Goal: Transaction & Acquisition: Purchase product/service

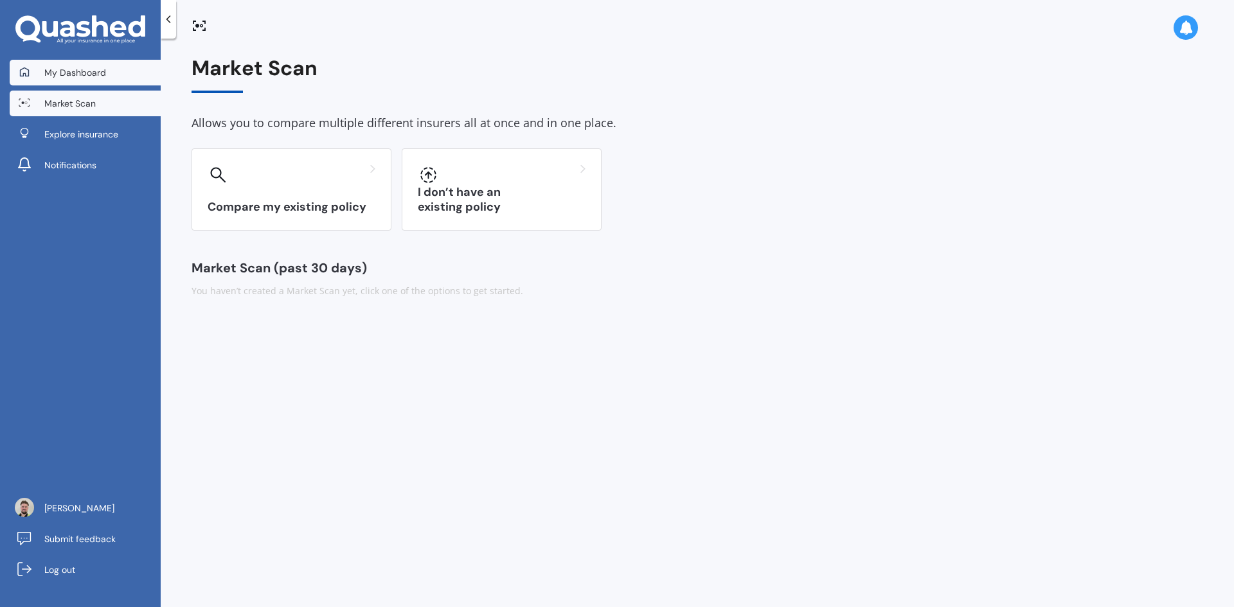
click at [116, 78] on link "My Dashboard" at bounding box center [85, 73] width 151 height 26
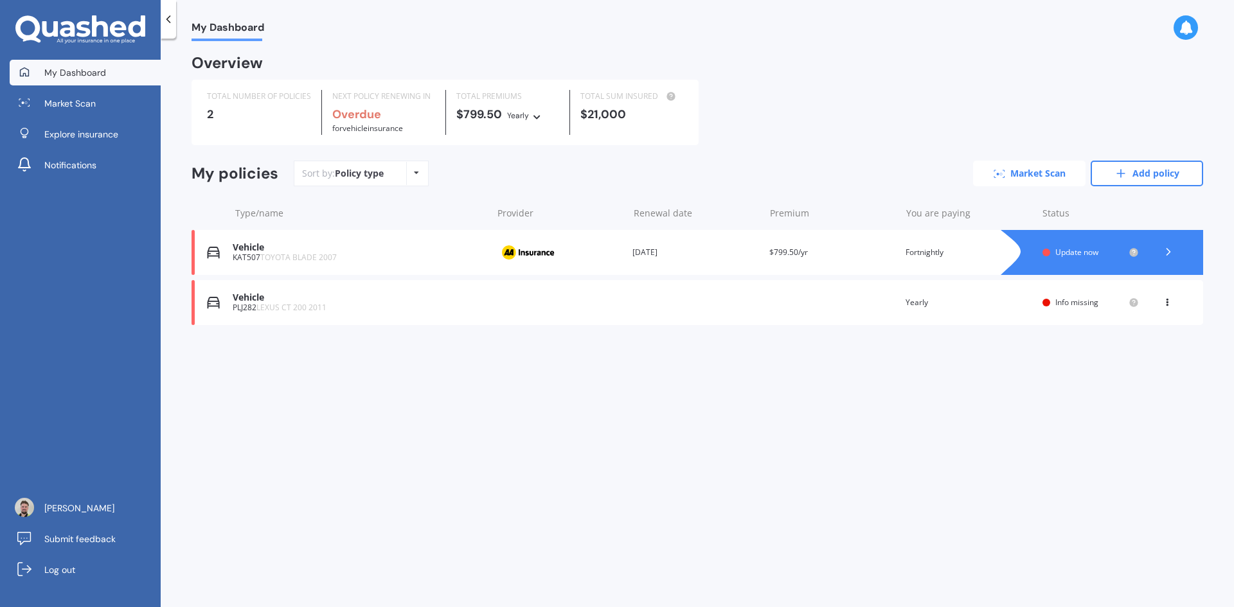
click at [1017, 179] on link "Market Scan" at bounding box center [1029, 174] width 112 height 26
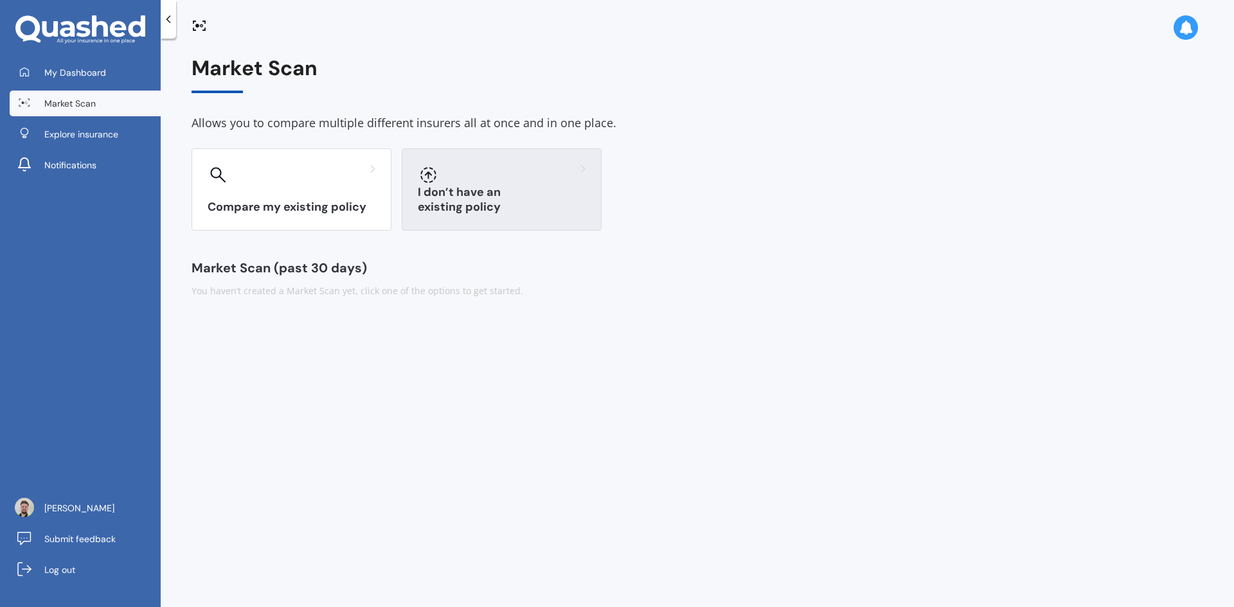
click at [488, 199] on h3 "I don’t have an existing policy" at bounding box center [502, 200] width 168 height 30
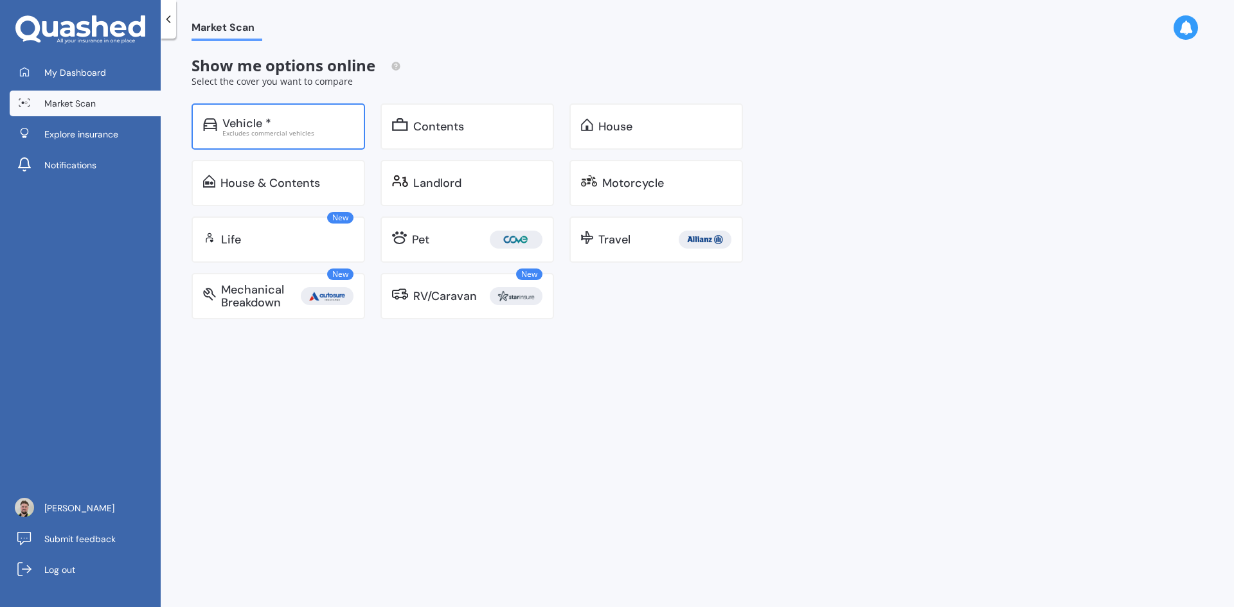
click at [323, 130] on div "Excludes commercial vehicles" at bounding box center [287, 133] width 131 height 6
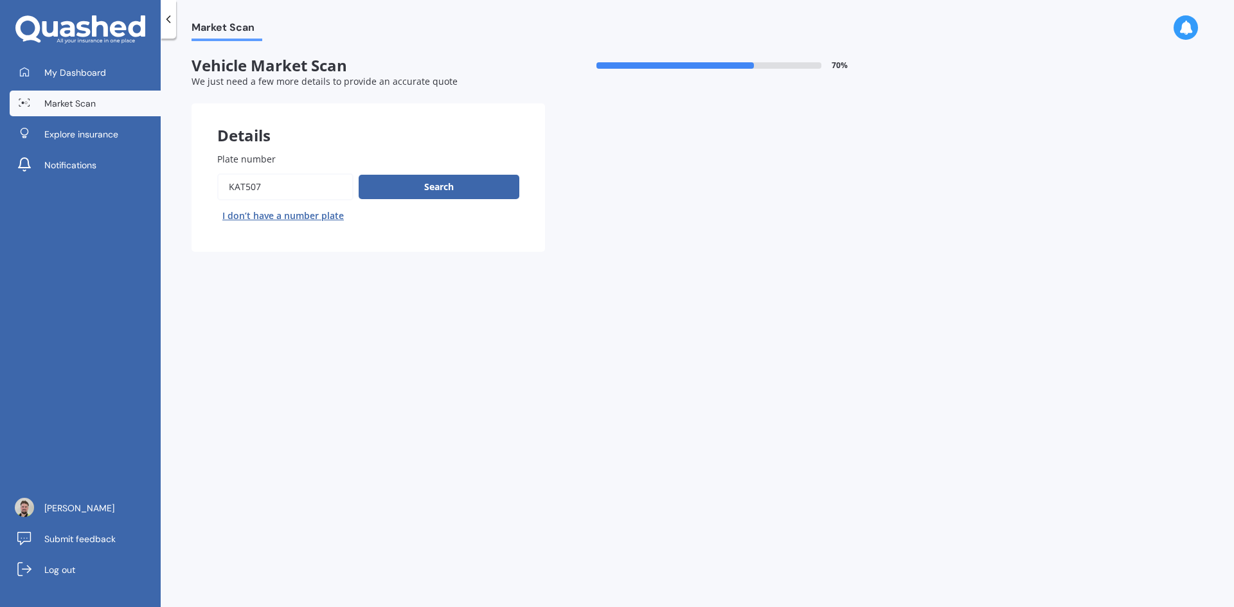
drag, startPoint x: 287, startPoint y: 181, endPoint x: 184, endPoint y: 187, distance: 103.0
click at [184, 187] on div "Market Scan Vehicle Market Scan 70 % We just need a few more details to provide…" at bounding box center [697, 325] width 1073 height 569
type input "JGP433"
click at [453, 181] on button "Search" at bounding box center [439, 187] width 161 height 24
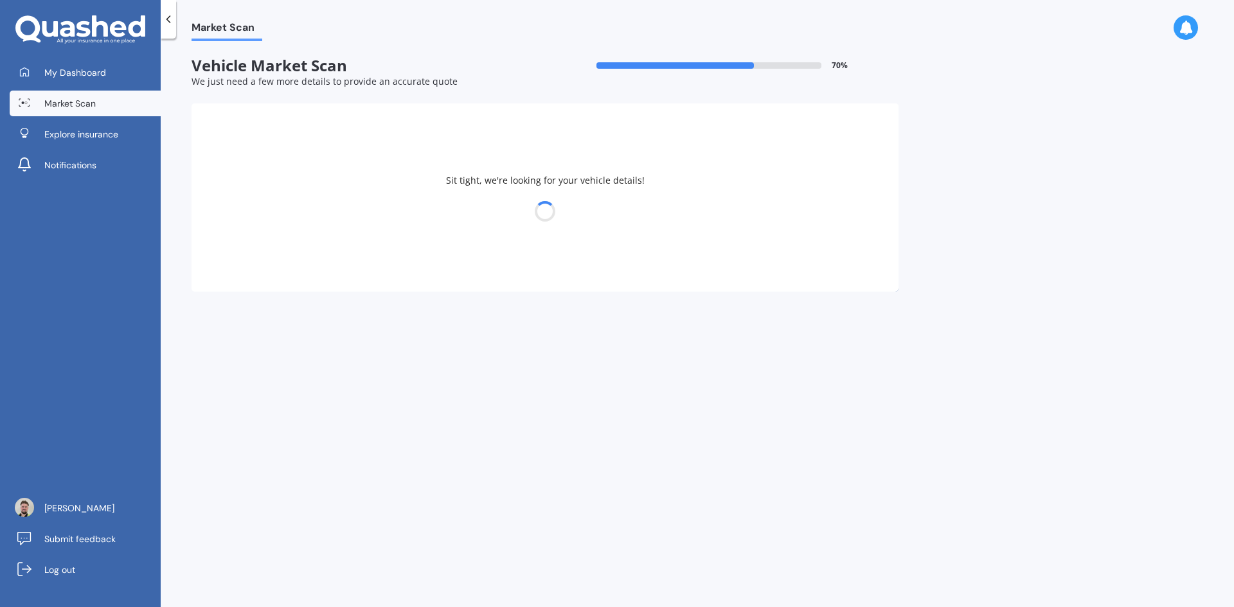
select select "MAZDA"
select select "16"
select select "02"
select select "2000"
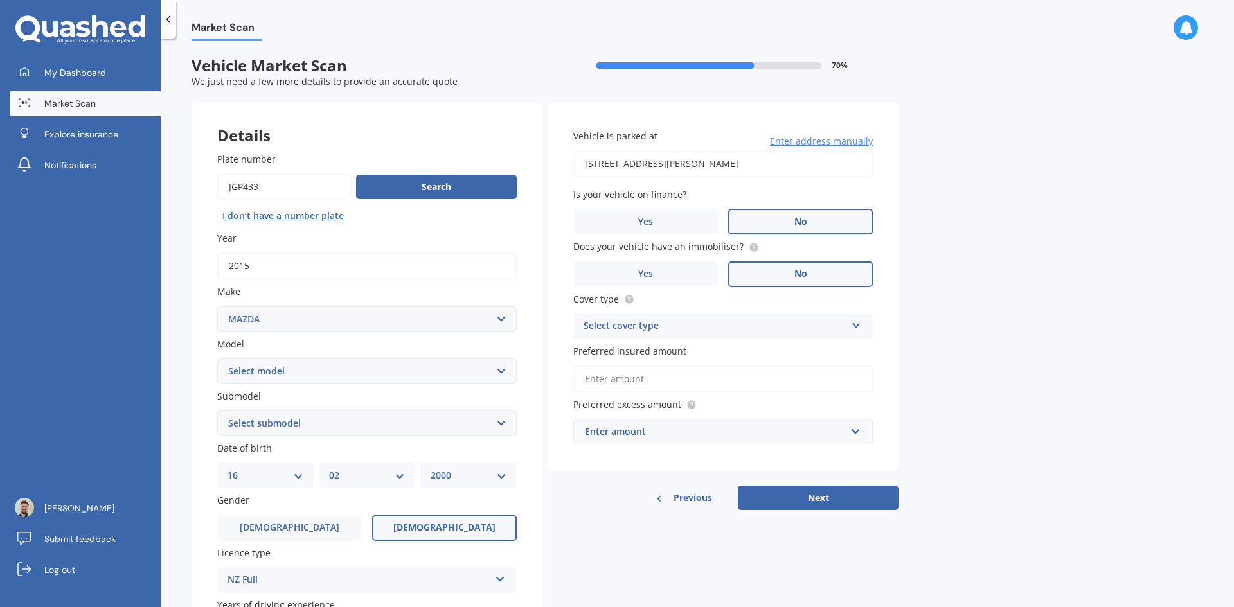
click at [764, 316] on div "Select cover type Comprehensive Third Party, Fire & Theft Third Party" at bounding box center [723, 327] width 300 height 26
click at [671, 356] on div "Comprehensive" at bounding box center [723, 351] width 298 height 23
click at [657, 384] on input "Preferred insured amount" at bounding box center [723, 379] width 300 height 27
type input "$8,000"
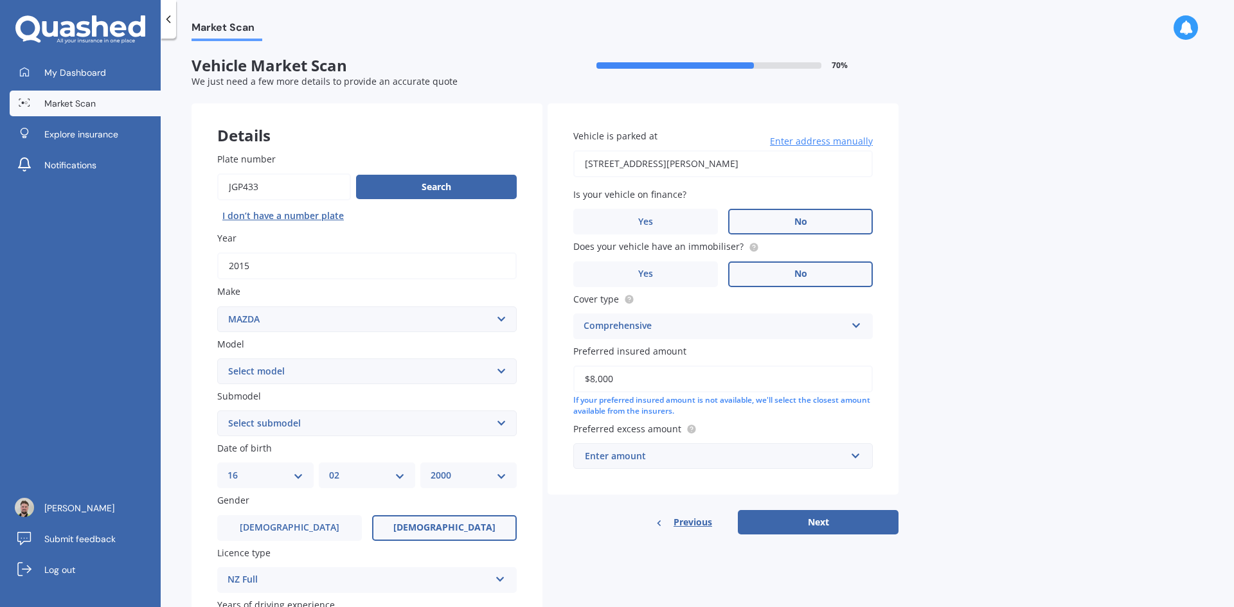
drag, startPoint x: 650, startPoint y: 386, endPoint x: 501, endPoint y: 373, distance: 150.4
click at [501, 373] on div "Details Plate number Search I don’t have a number plate Year [DATE] Make Select…" at bounding box center [545, 413] width 707 height 620
click at [663, 452] on div "Enter amount" at bounding box center [715, 456] width 261 height 14
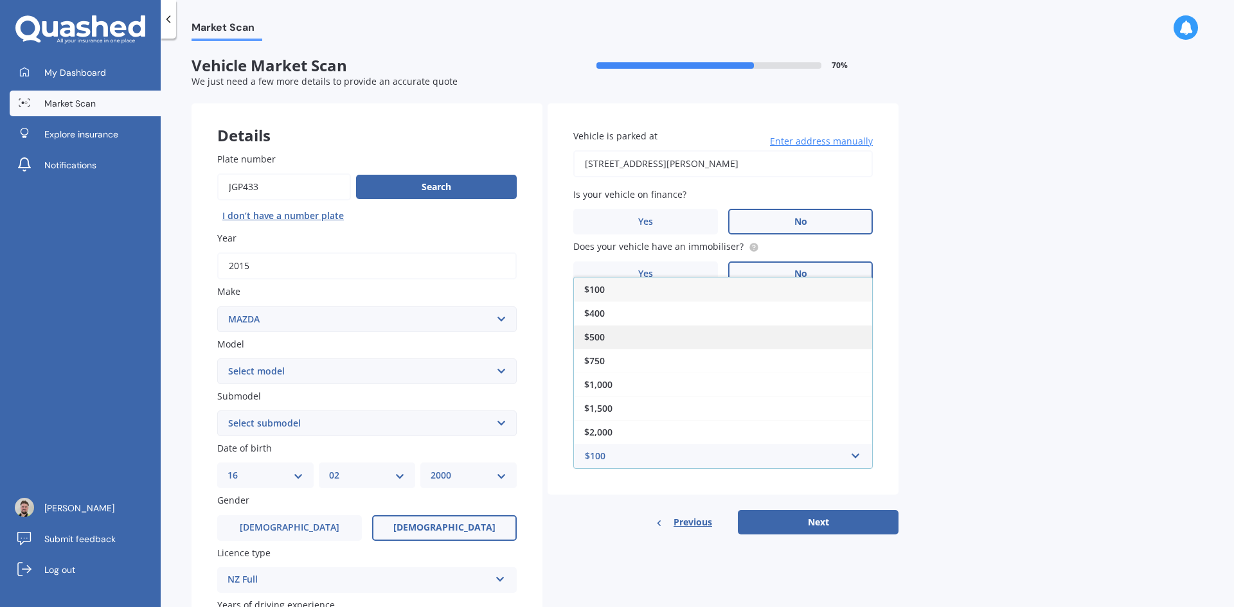
click at [621, 336] on div "$500" at bounding box center [723, 337] width 298 height 24
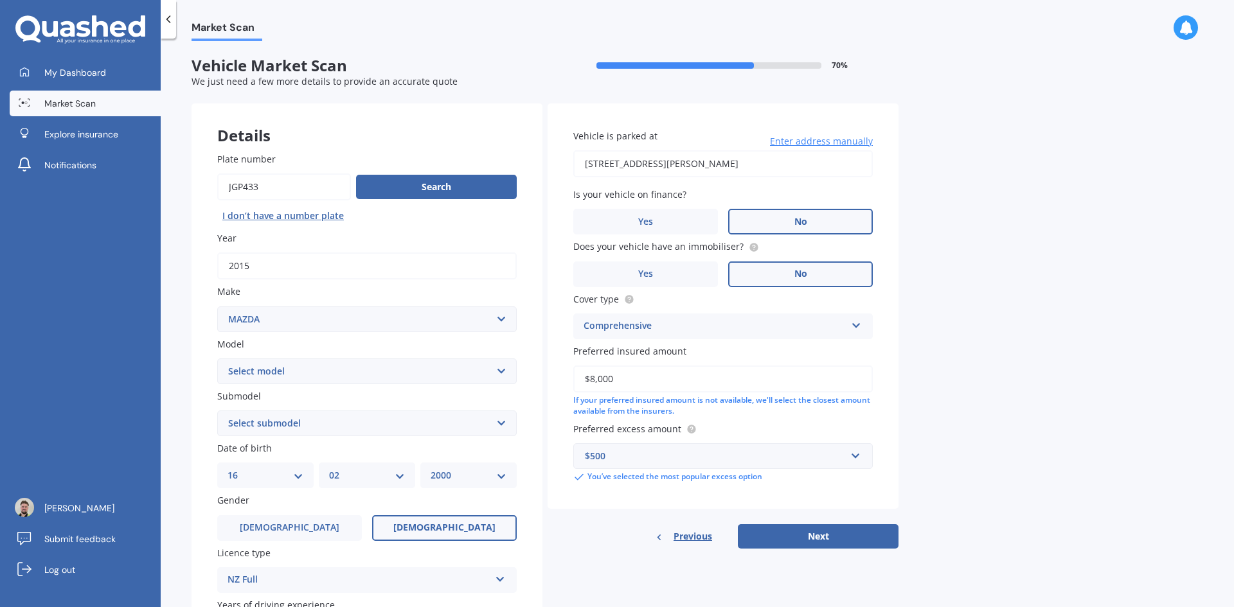
click at [325, 380] on select "Select model 121 2 3 323 323 / Familia 6 626 929 Atenza Autozam Axela AZ3 B2000…" at bounding box center [367, 372] width 300 height 26
select select "6"
click at [217, 359] on select "Select model 121 2 3 323 323 / Familia 6 626 929 Atenza Autozam Axela AZ3 B2000…" at bounding box center [367, 372] width 300 height 26
click at [258, 416] on select "Select submodel (All other Petrol) 2.5 Limited Atenza Diesel Turbo Diesel diese…" at bounding box center [367, 424] width 300 height 26
select select "GSX"
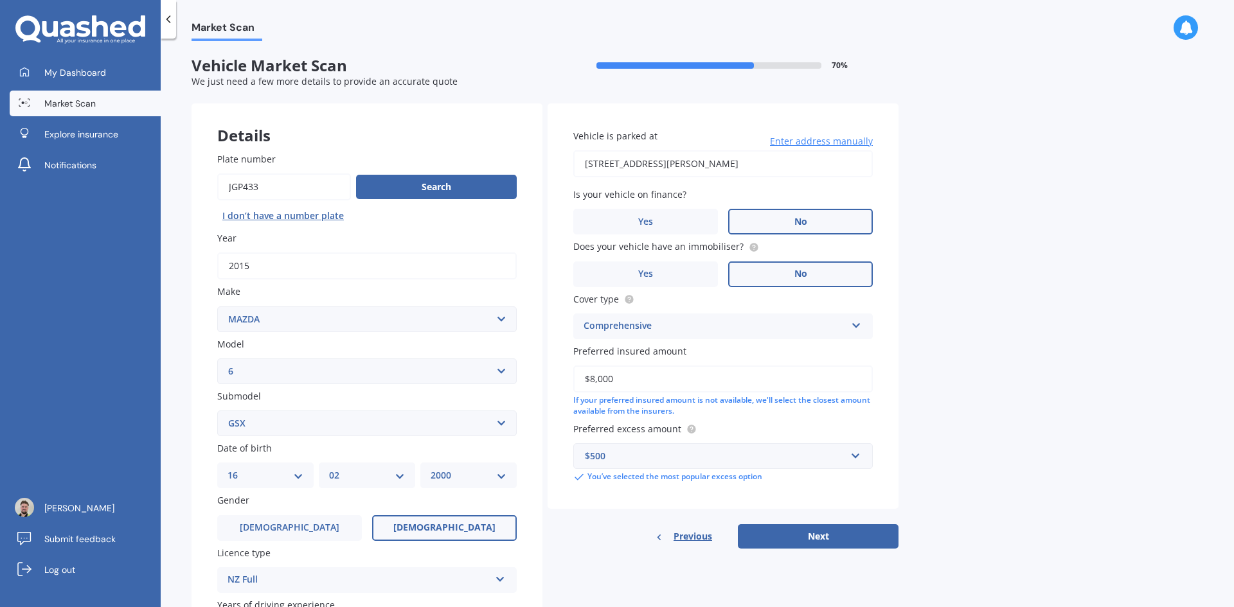
click at [217, 411] on select "Select submodel (All other Petrol) 2.5 Limited Atenza Diesel Turbo Diesel diese…" at bounding box center [367, 424] width 300 height 26
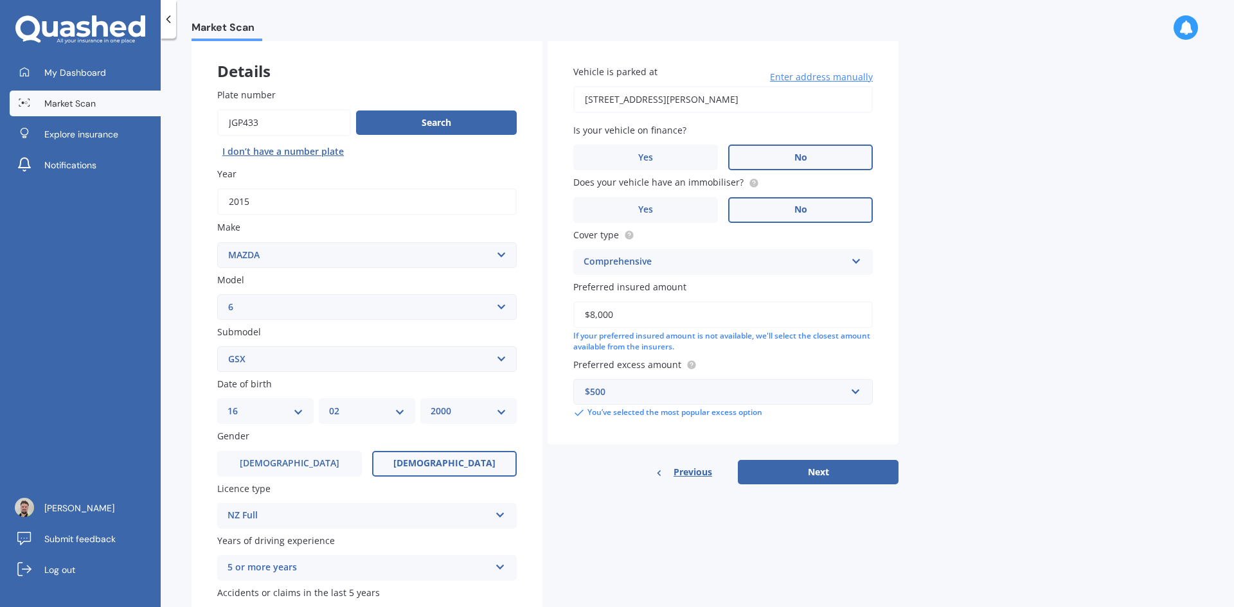
click at [296, 416] on select "DD 01 02 03 04 05 06 07 08 09 10 11 12 13 14 15 16 17 18 19 20 21 22 23 24 25 2…" at bounding box center [266, 411] width 76 height 14
click at [309, 467] on label "[DEMOGRAPHIC_DATA]" at bounding box center [289, 464] width 145 height 26
click at [0, 0] on input "[DEMOGRAPHIC_DATA]" at bounding box center [0, 0] width 0 height 0
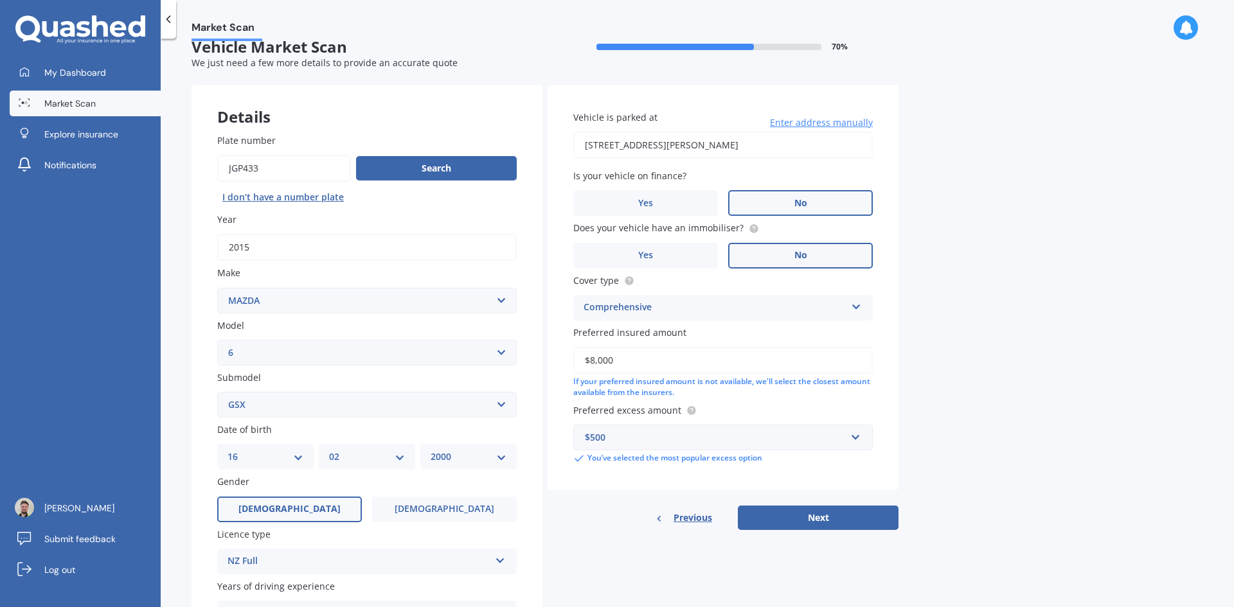
scroll to position [0, 0]
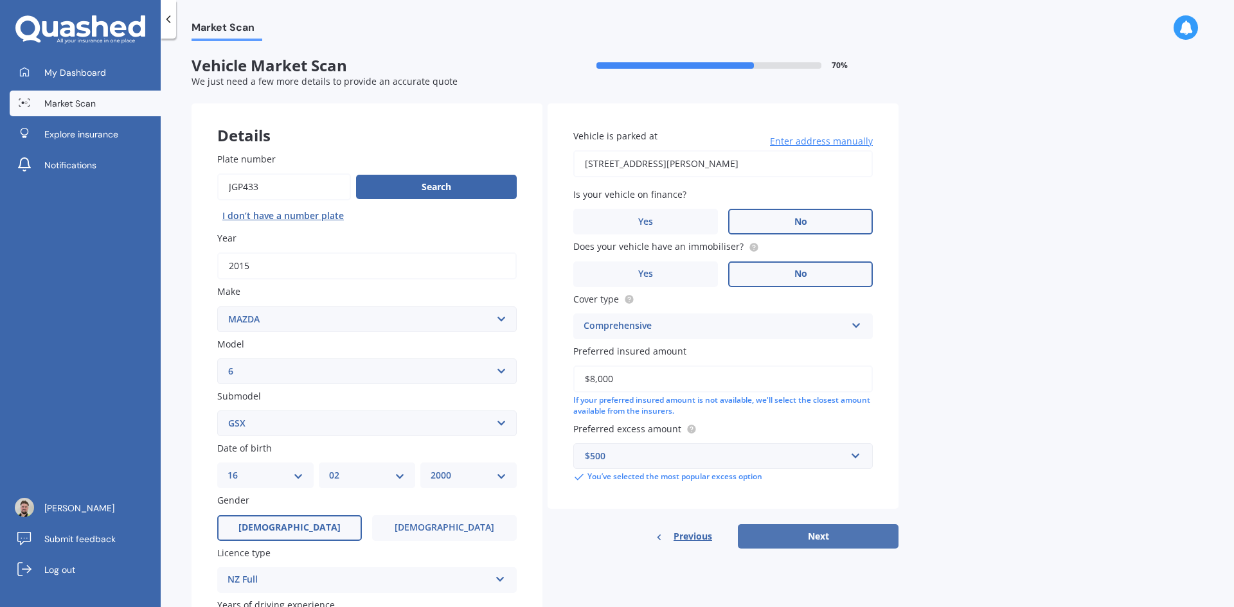
click at [843, 542] on button "Next" at bounding box center [818, 536] width 161 height 24
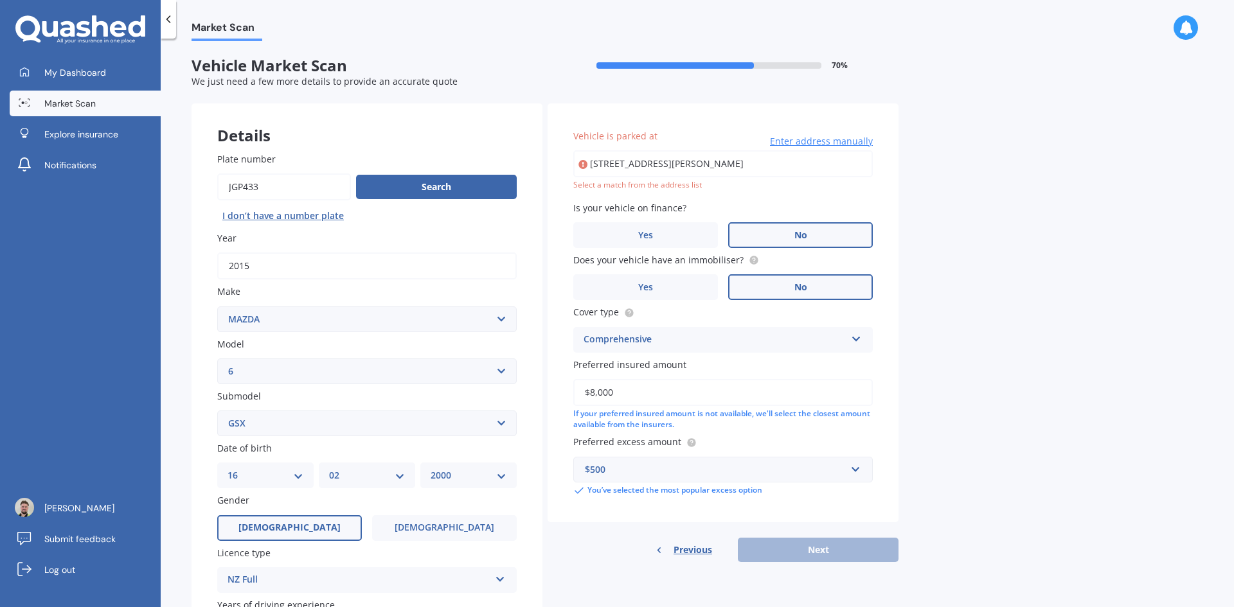
click at [803, 143] on span "Enter address manually" at bounding box center [821, 141] width 103 height 13
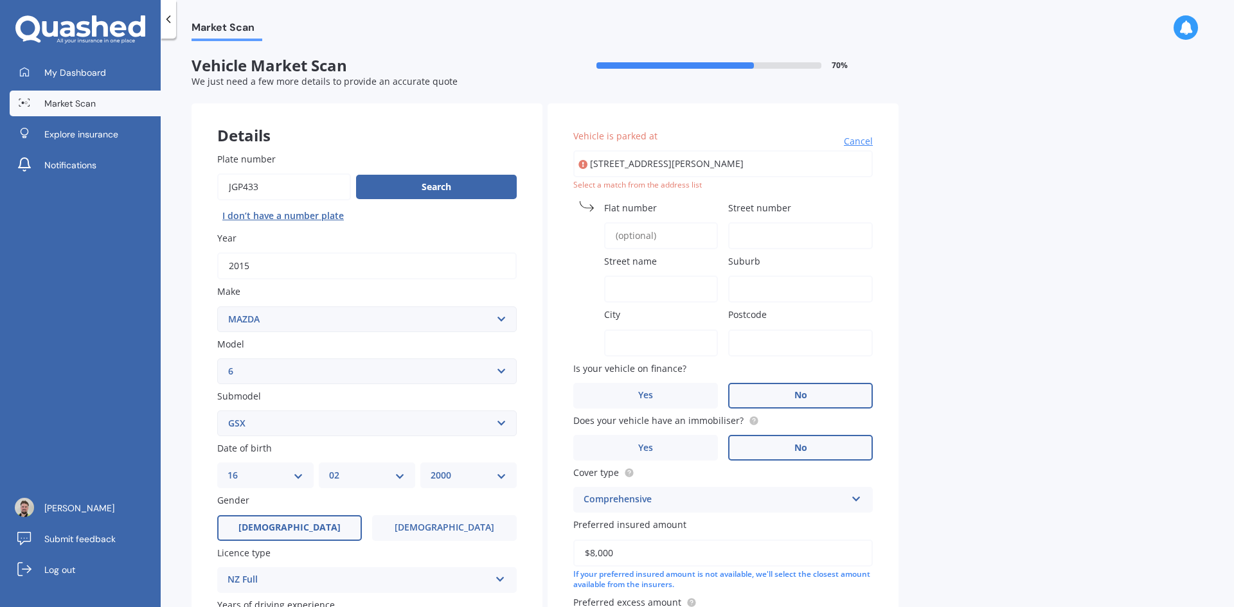
click at [857, 142] on span "Cancel" at bounding box center [858, 141] width 29 height 13
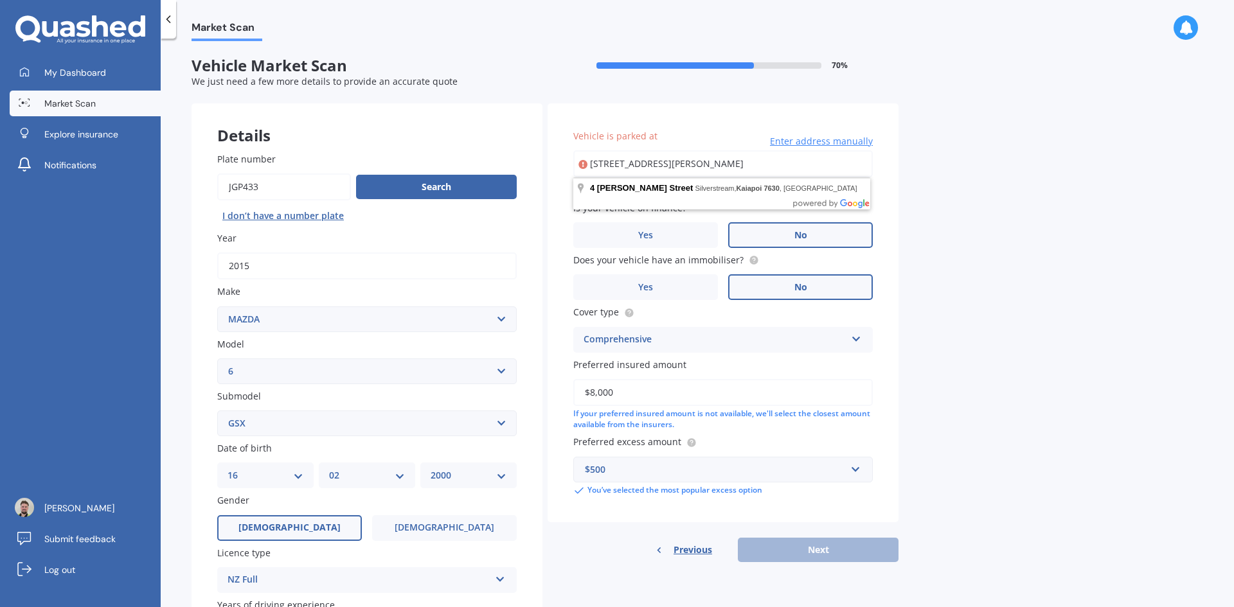
click at [796, 165] on input "[STREET_ADDRESS][PERSON_NAME]" at bounding box center [723, 163] width 300 height 27
type input "[STREET_ADDRESS][PERSON_NAME]"
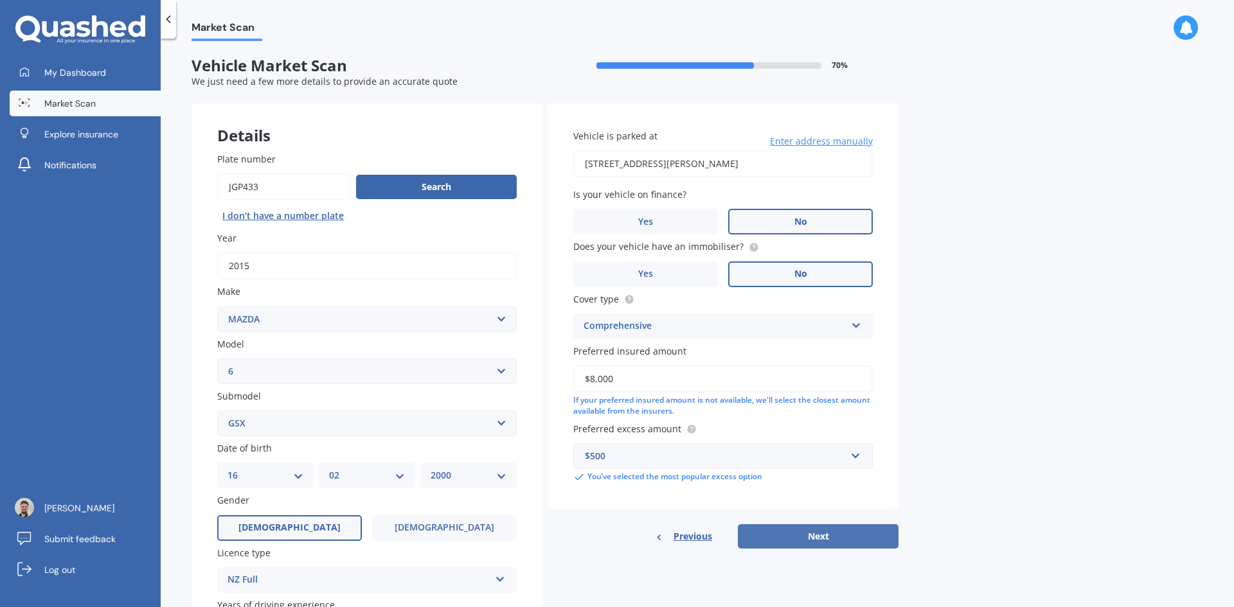
click at [848, 546] on button "Next" at bounding box center [818, 536] width 161 height 24
select select "16"
select select "02"
select select "2000"
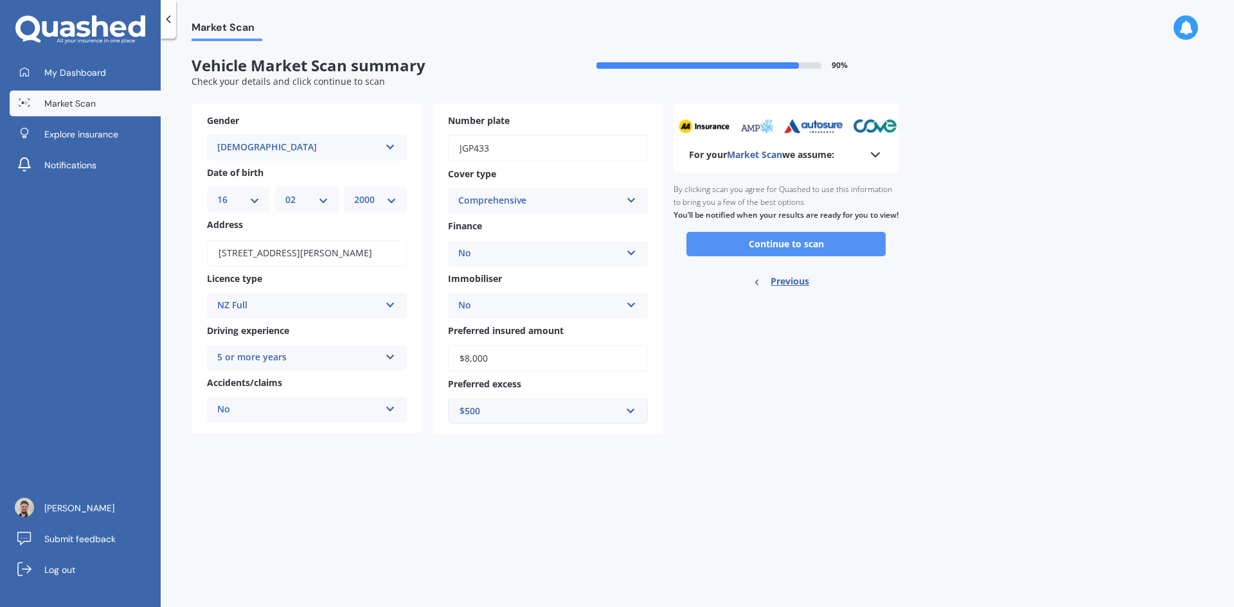
click at [751, 249] on button "Continue to scan" at bounding box center [785, 244] width 199 height 24
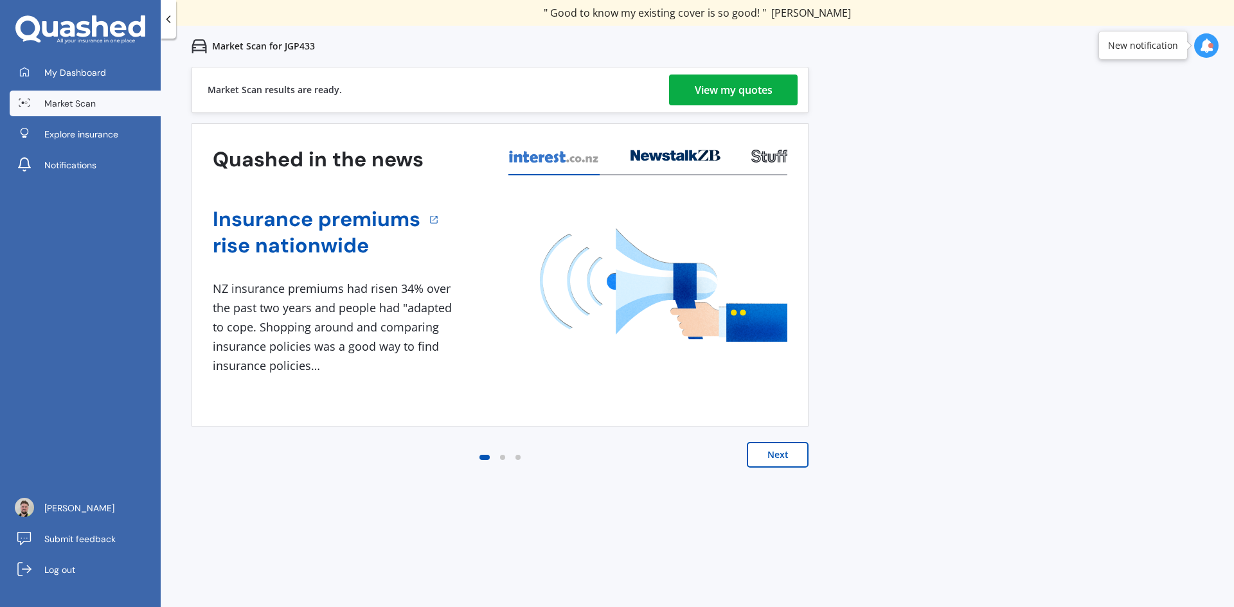
click at [687, 103] on link "View my quotes" at bounding box center [733, 90] width 129 height 31
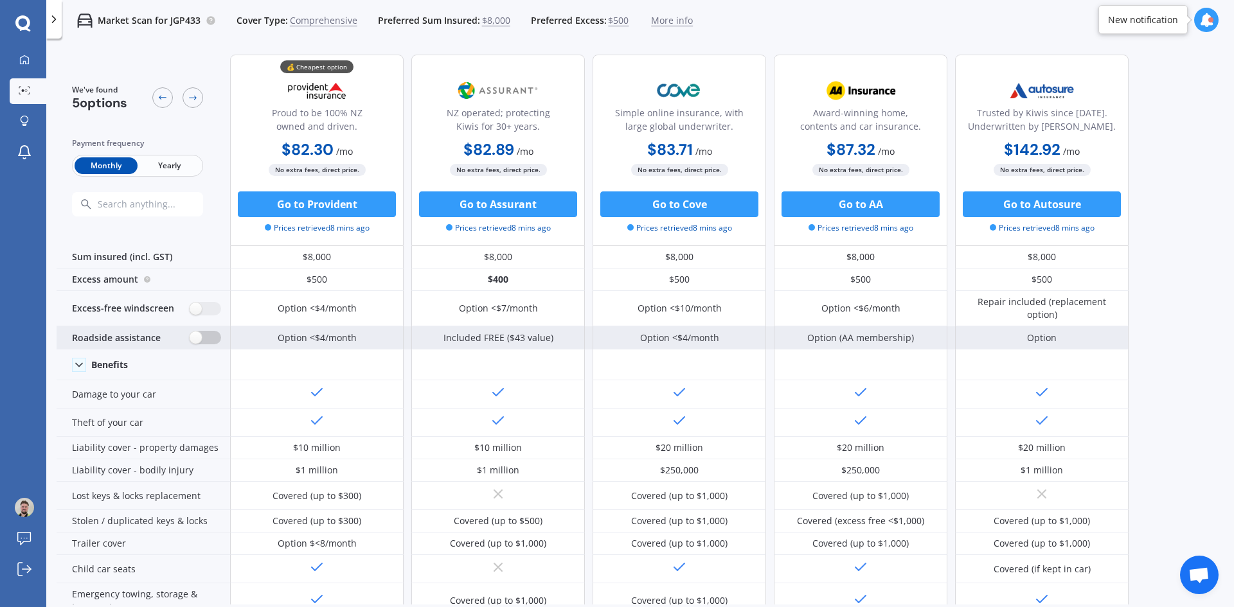
click at [203, 344] on label at bounding box center [205, 337] width 31 height 13
radio input "true"
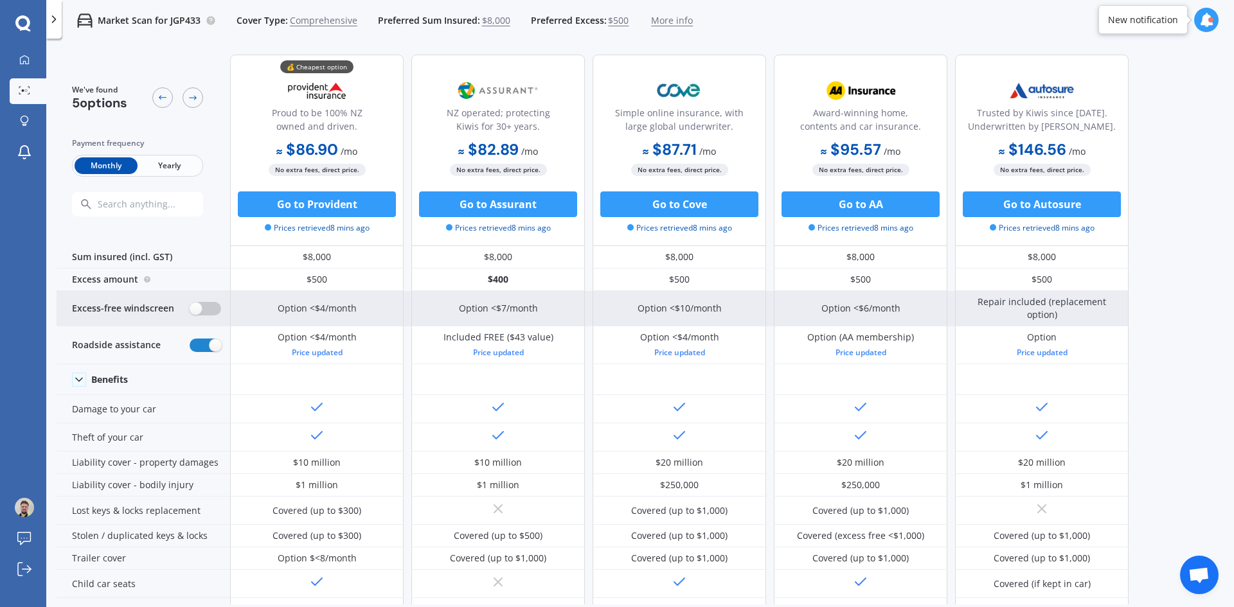
click at [199, 302] on label at bounding box center [205, 308] width 31 height 13
radio input "true"
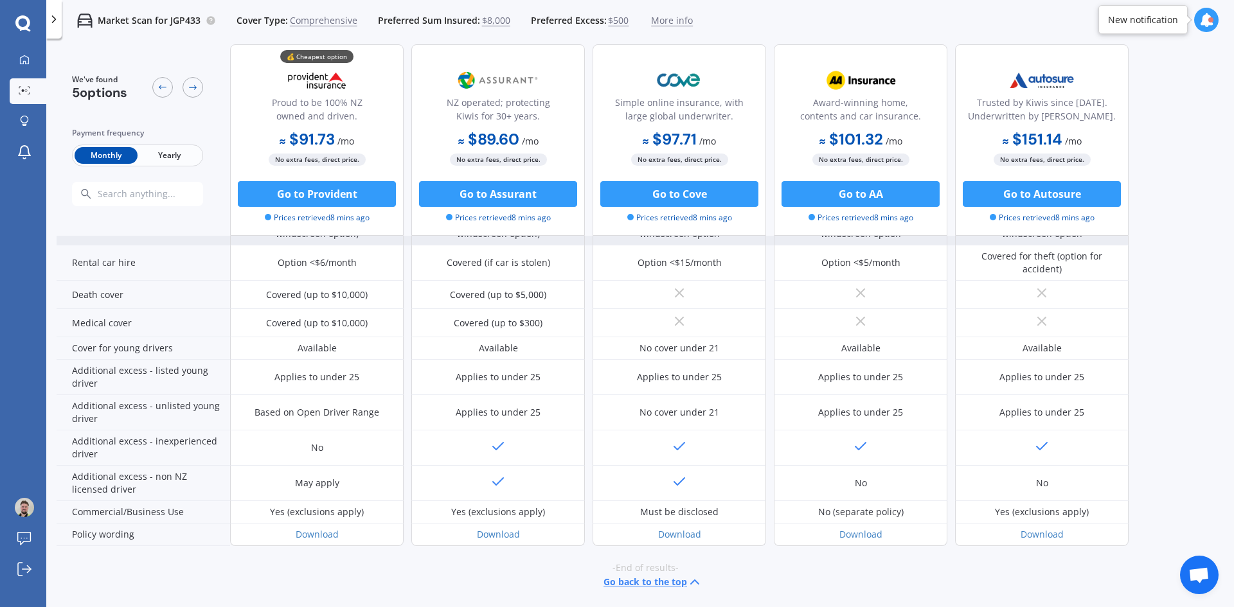
scroll to position [567, 0]
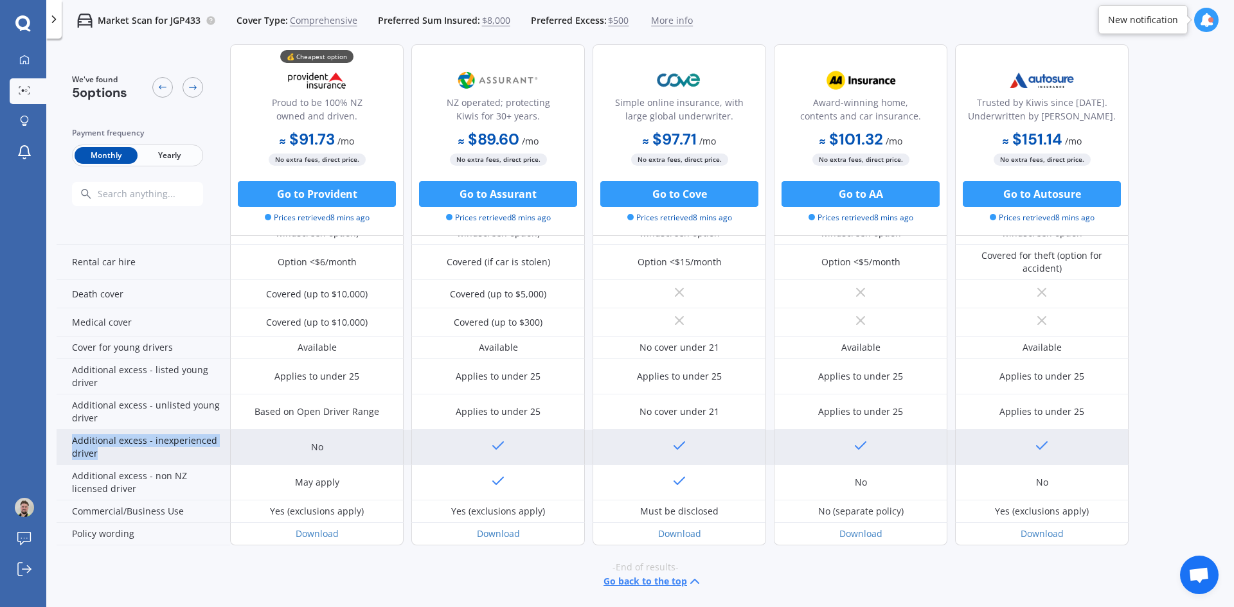
drag, startPoint x: 129, startPoint y: 456, endPoint x: 75, endPoint y: 445, distance: 55.1
click at [75, 445] on div "Additional excess - inexperienced driver" at bounding box center [144, 447] width 174 height 35
click at [177, 460] on div "Additional excess - inexperienced driver" at bounding box center [144, 447] width 174 height 35
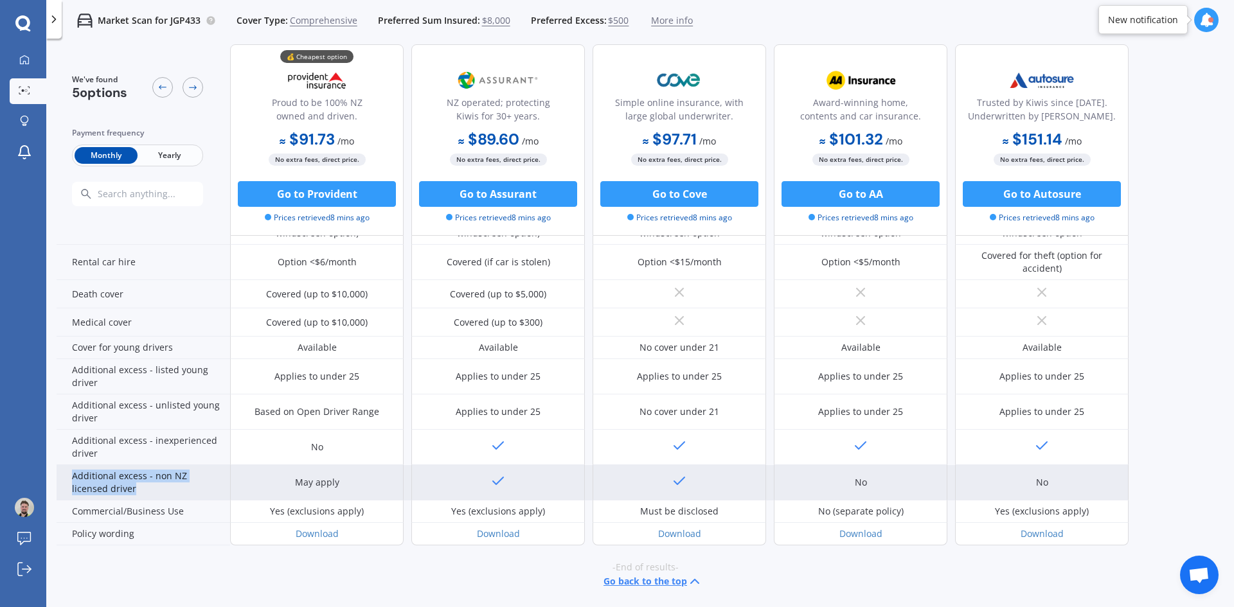
drag, startPoint x: 127, startPoint y: 492, endPoint x: 64, endPoint y: 480, distance: 64.8
click at [64, 480] on div "Additional excess - non NZ licensed driver" at bounding box center [144, 482] width 174 height 35
click at [106, 478] on div "Additional excess - non NZ licensed driver" at bounding box center [144, 482] width 174 height 35
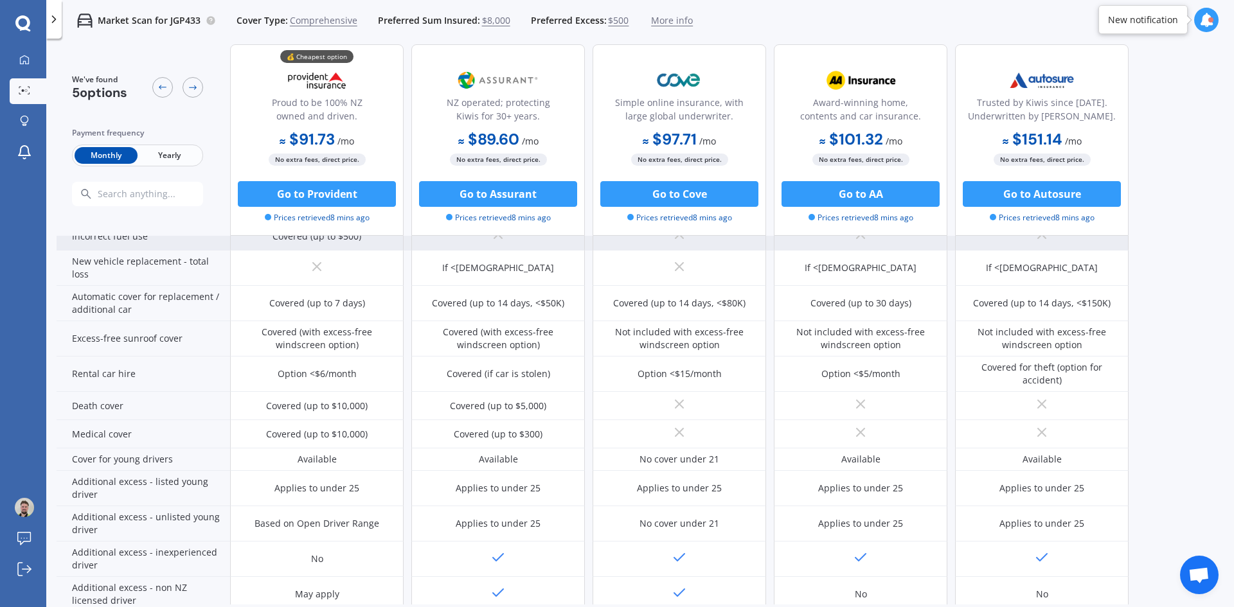
scroll to position [503, 0]
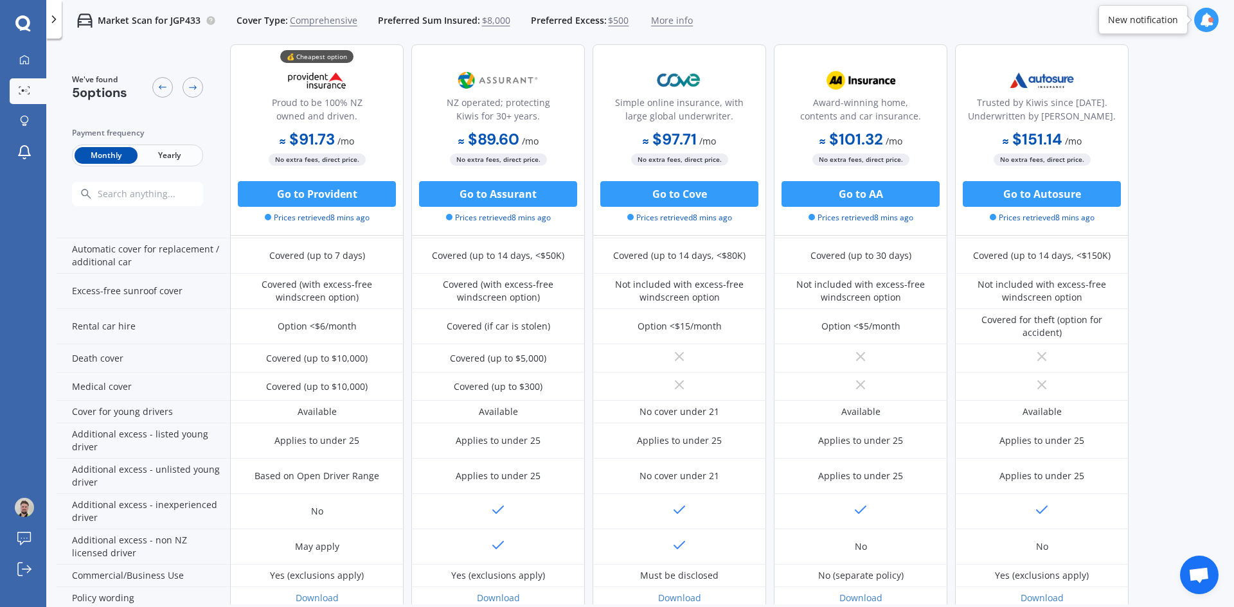
click at [499, 20] on span "$8,000" at bounding box center [496, 20] width 28 height 13
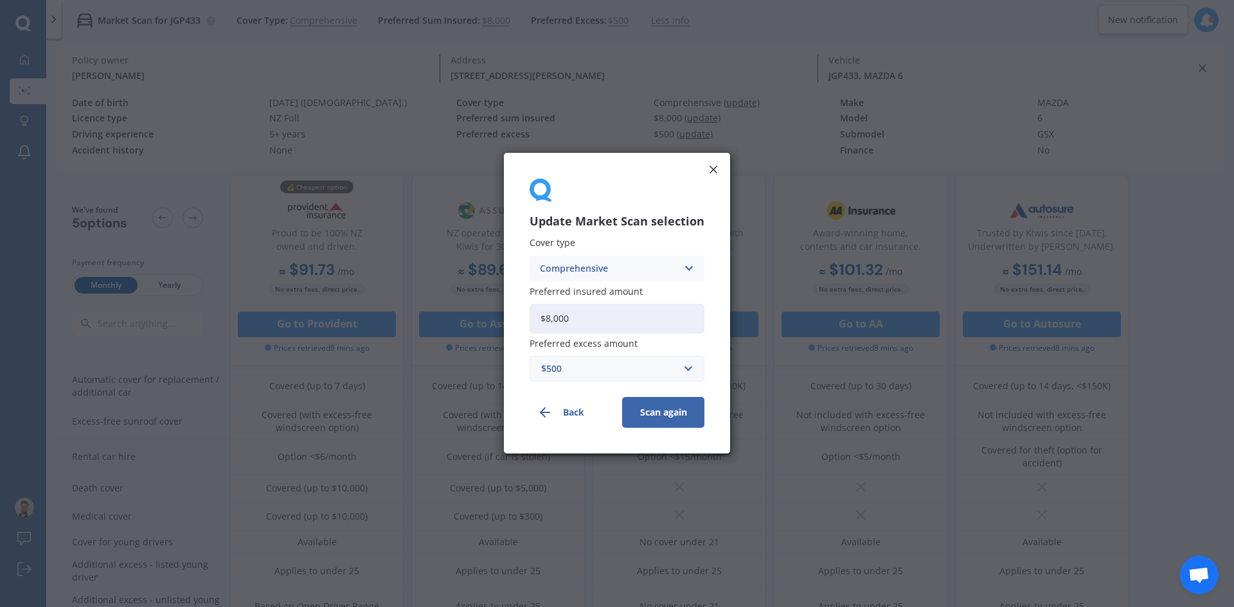
drag, startPoint x: 618, startPoint y: 321, endPoint x: 547, endPoint y: 315, distance: 70.9
click at [547, 315] on input "$8,000" at bounding box center [617, 319] width 175 height 30
type input "$10,000"
click at [636, 420] on button "Scan again" at bounding box center [663, 413] width 82 height 31
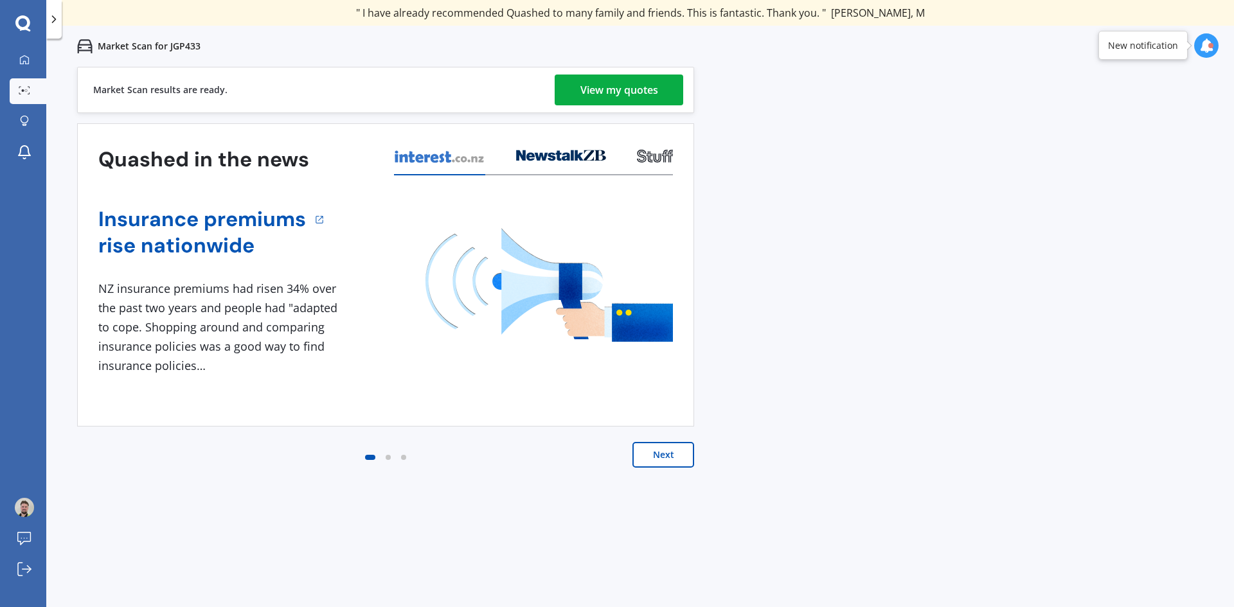
drag, startPoint x: 670, startPoint y: 93, endPoint x: 316, endPoint y: 3, distance: 365.4
click at [670, 93] on link "View my quotes" at bounding box center [619, 90] width 129 height 31
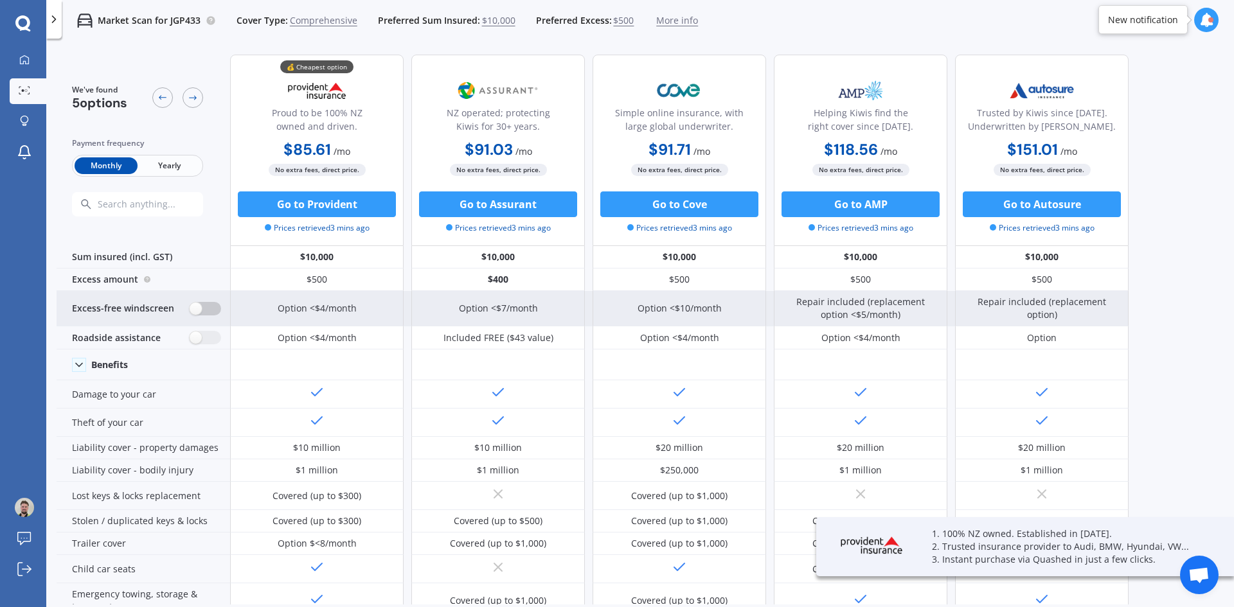
click at [195, 312] on label at bounding box center [205, 308] width 31 height 13
radio input "true"
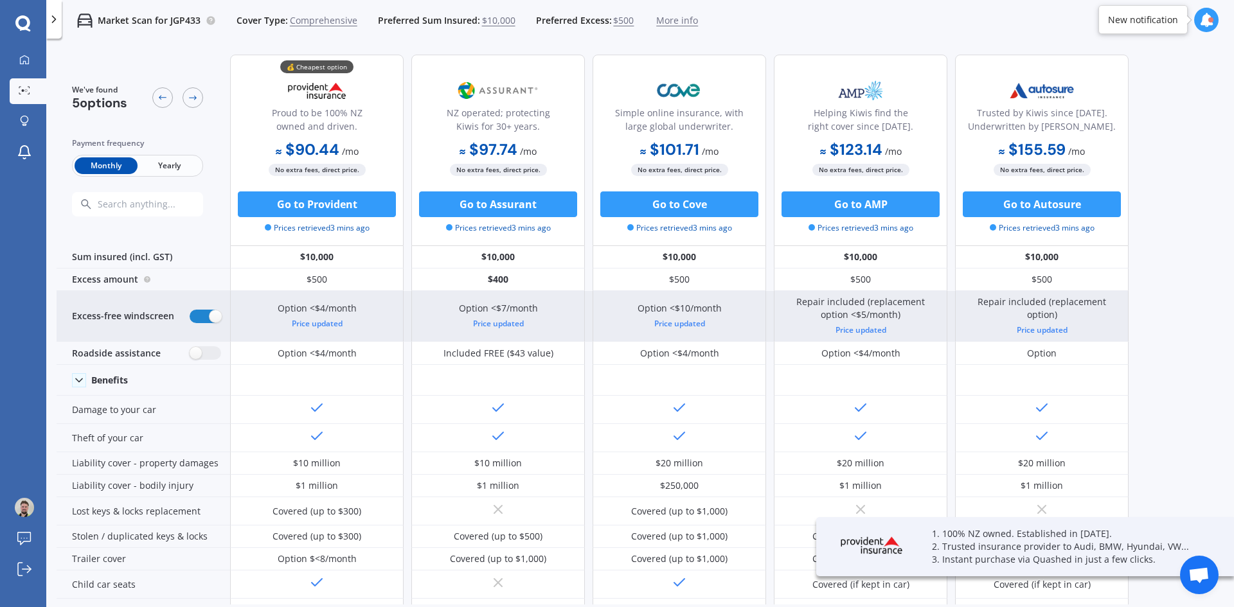
click at [204, 335] on div "Excess-free windscreen" at bounding box center [144, 316] width 174 height 51
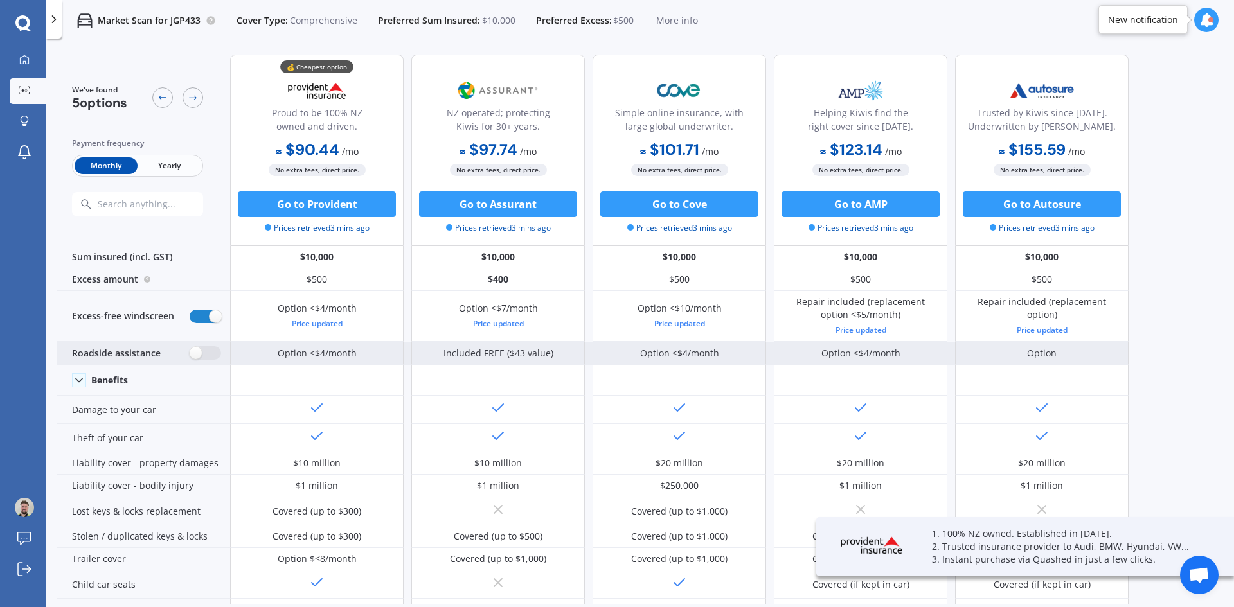
click at [206, 344] on div "Roadside assistance" at bounding box center [144, 353] width 174 height 23
click at [206, 361] on div "Roadside assistance" at bounding box center [144, 353] width 174 height 23
click at [208, 355] on label at bounding box center [205, 352] width 31 height 13
radio input "true"
